Goal: Task Accomplishment & Management: Manage account settings

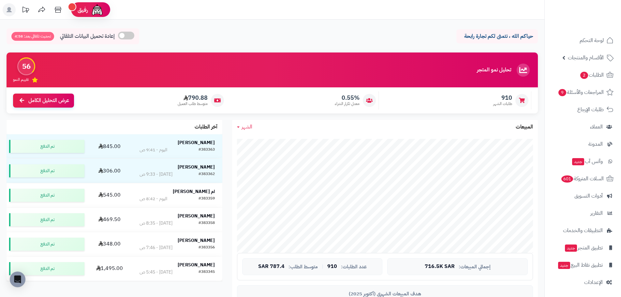
click at [248, 125] on span "الشهر" at bounding box center [247, 127] width 11 height 8
click at [270, 144] on link "اليوم" at bounding box center [258, 142] width 52 height 12
click at [242, 127] on span "اليوم" at bounding box center [246, 127] width 9 height 8
click at [271, 152] on link "الأسبوع" at bounding box center [258, 154] width 52 height 12
click at [249, 125] on span "الأسبوع" at bounding box center [249, 127] width 15 height 8
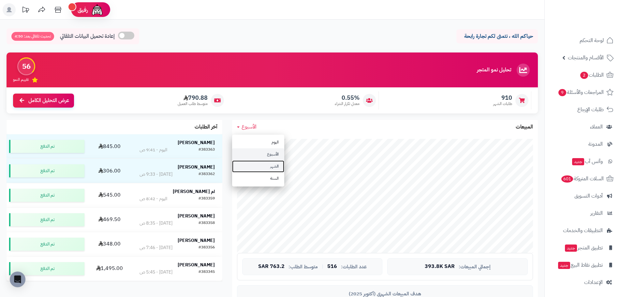
click at [273, 165] on link "الشهر" at bounding box center [258, 166] width 52 height 12
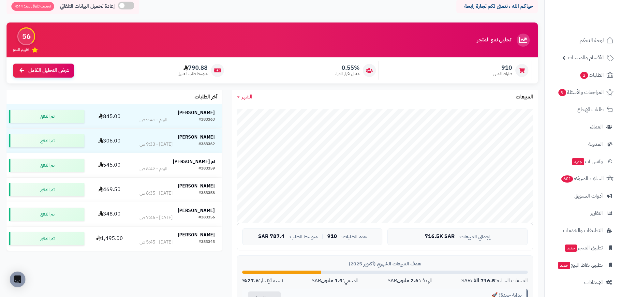
scroll to position [33, 0]
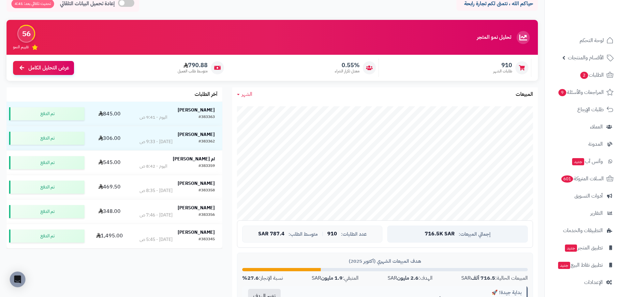
click at [429, 233] on span "716.5K SAR" at bounding box center [440, 234] width 30 height 6
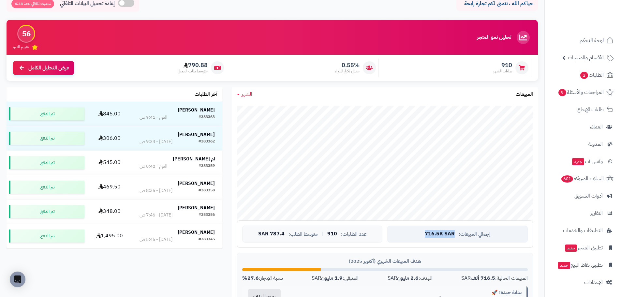
click at [429, 233] on span "716.5K SAR" at bounding box center [440, 234] width 30 height 6
click at [273, 235] on span "787.4 SAR" at bounding box center [271, 234] width 26 height 6
click at [247, 93] on span "الشهر" at bounding box center [247, 94] width 11 height 8
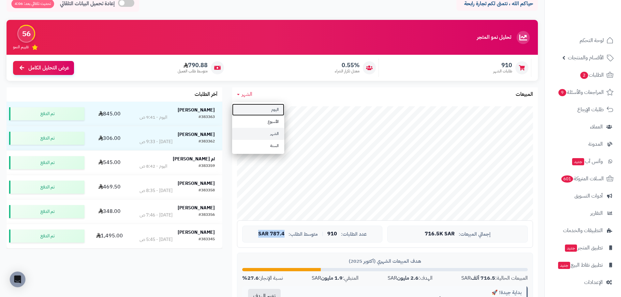
click at [253, 106] on link "اليوم" at bounding box center [258, 110] width 52 height 12
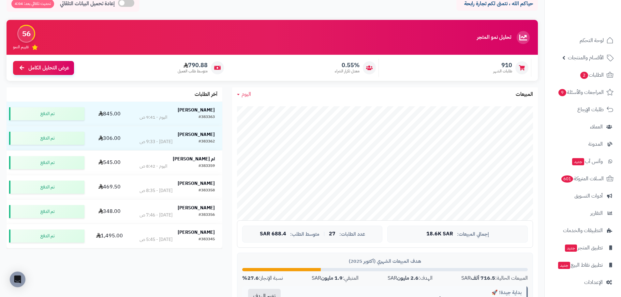
click at [294, 89] on div "اليوم اليوم الأسبوع الشهر السنة المبيعات" at bounding box center [385, 94] width 306 height 14
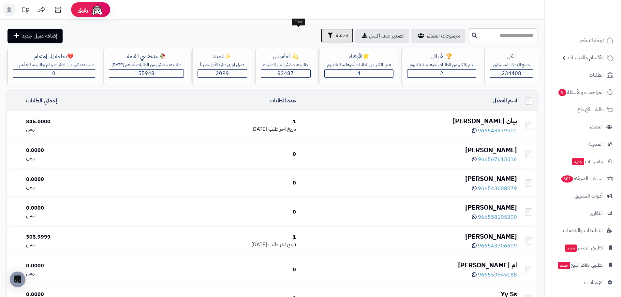
click at [336, 36] on span "تصفية" at bounding box center [342, 36] width 12 height 8
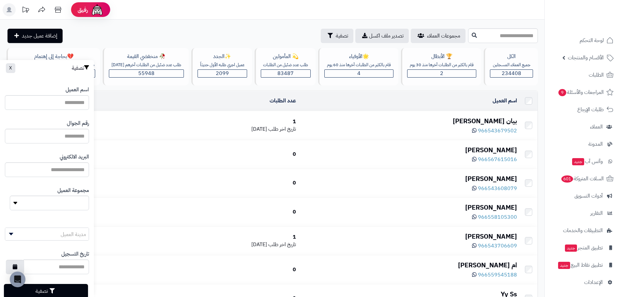
click at [43, 113] on div "اسم العميل" at bounding box center [47, 98] width 84 height 34
click at [74, 140] on input "اسم العميل" at bounding box center [47, 136] width 84 height 15
paste input "**********"
click at [53, 135] on input "**********" at bounding box center [47, 136] width 84 height 15
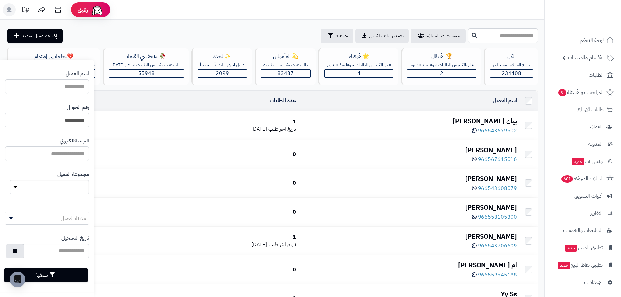
scroll to position [17, 0]
type input "**********"
click at [65, 281] on button "تصفية" at bounding box center [46, 274] width 84 height 14
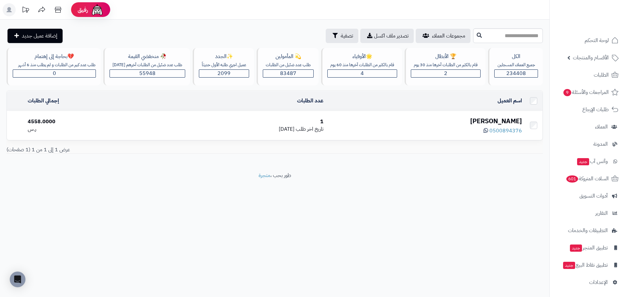
click at [481, 123] on div "ABDULLAH ALDAWAS" at bounding box center [425, 120] width 193 height 9
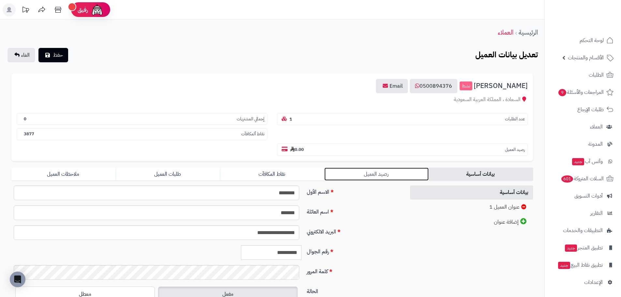
click at [384, 173] on link "رصيد العميل" at bounding box center [376, 174] width 104 height 13
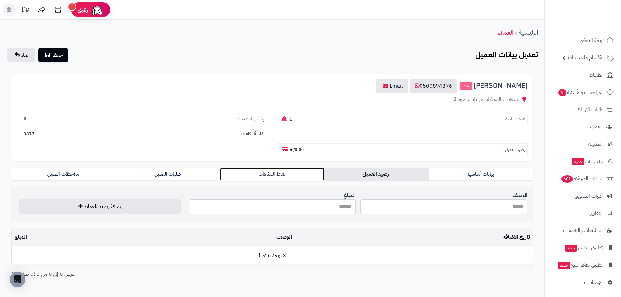
click at [273, 176] on link "نقاط المكافآت" at bounding box center [272, 174] width 104 height 13
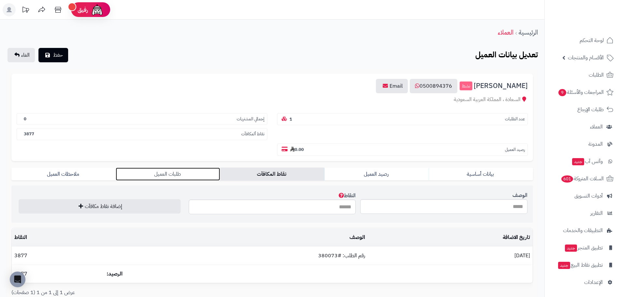
click at [178, 178] on link "طلبات العميل" at bounding box center [168, 174] width 104 height 13
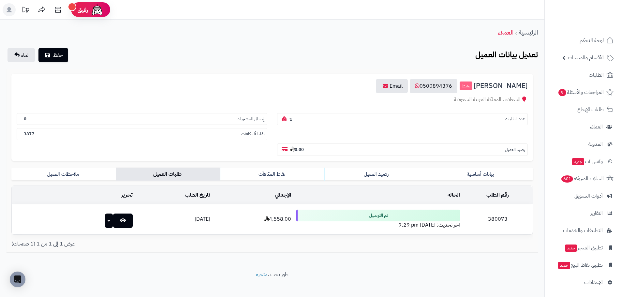
click at [499, 218] on td "380073" at bounding box center [498, 219] width 70 height 30
click at [184, 219] on td "28/09/2025" at bounding box center [174, 219] width 78 height 30
click at [499, 219] on td "380073" at bounding box center [498, 219] width 70 height 30
copy td "380073"
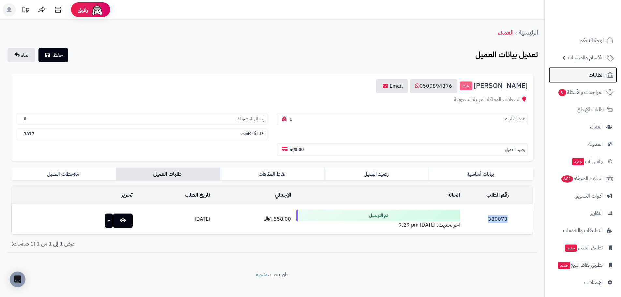
click at [588, 71] on link "الطلبات" at bounding box center [583, 75] width 68 height 16
